Goal: Find specific page/section: Locate item on page

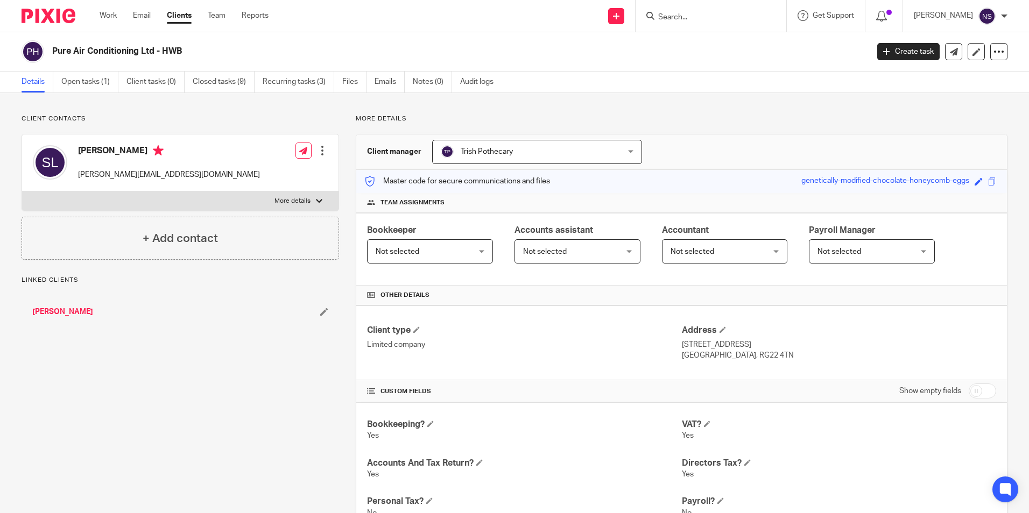
drag, startPoint x: 52, startPoint y: 51, endPoint x: 177, endPoint y: 50, distance: 125.4
click at [178, 50] on div "Pure Air Conditioning Ltd - HWB" at bounding box center [442, 51] width 840 height 23
click at [179, 51] on h2 "Pure Air Conditioning Ltd - HWB" at bounding box center [375, 51] width 647 height 11
drag, startPoint x: 185, startPoint y: 51, endPoint x: 52, endPoint y: 53, distance: 133.0
click at [52, 53] on h2 "Pure Air Conditioning Ltd - HWB" at bounding box center [375, 51] width 647 height 11
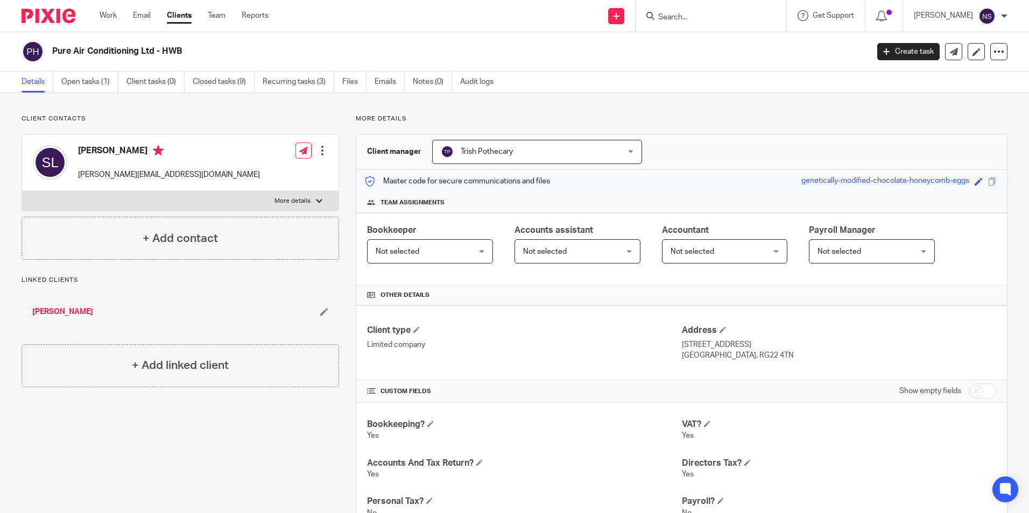
copy h2 "Pure Air Conditioning Ltd - HWB"
drag, startPoint x: 80, startPoint y: 149, endPoint x: 135, endPoint y: 146, distance: 55.5
click at [135, 146] on div "Scott Lawner [EMAIL_ADDRESS][DOMAIN_NAME]" at bounding box center [146, 163] width 227 height 46
copy h4 "[PERSON_NAME]"
